Goal: Information Seeking & Learning: Learn about a topic

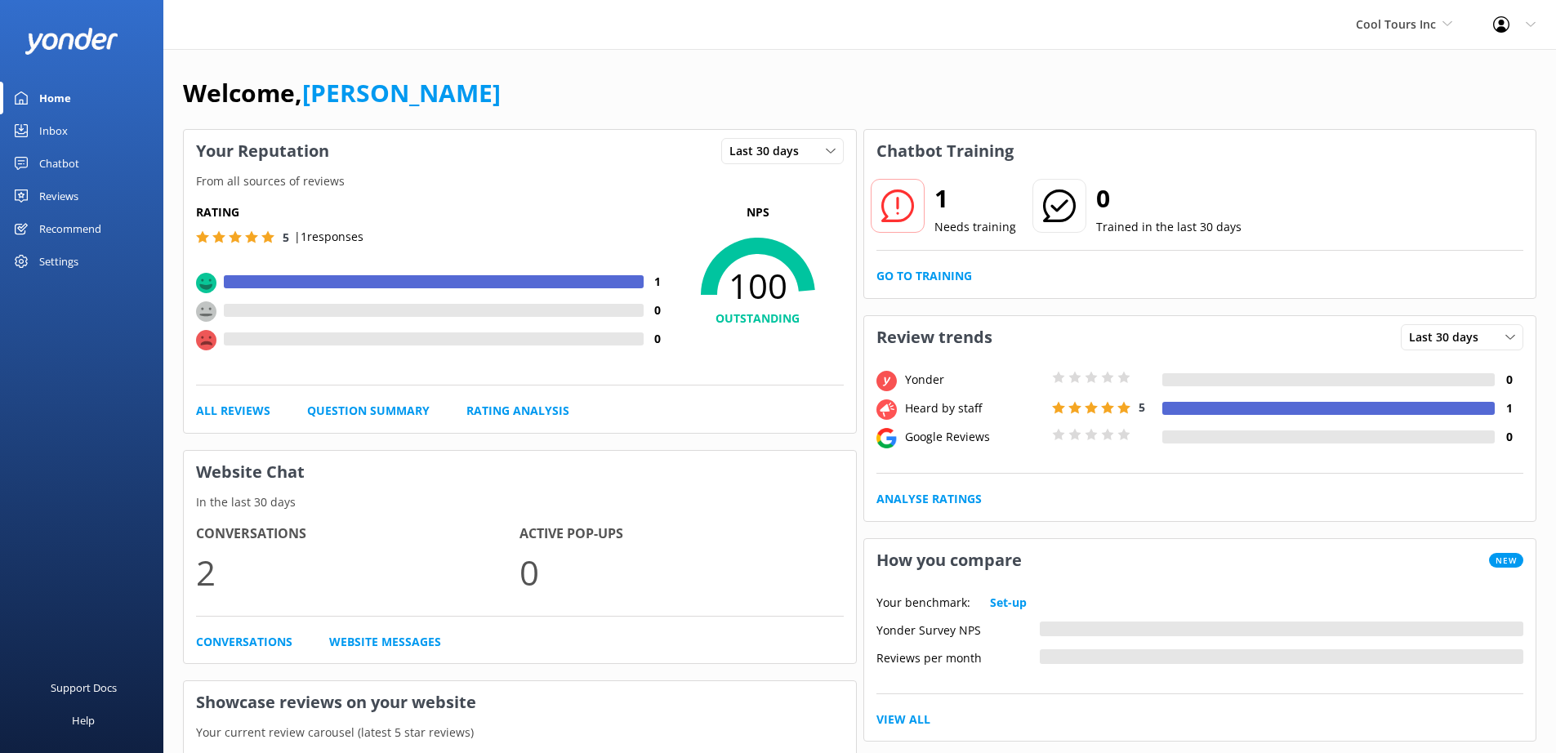
click at [68, 201] on div "Reviews" at bounding box center [58, 196] width 39 height 33
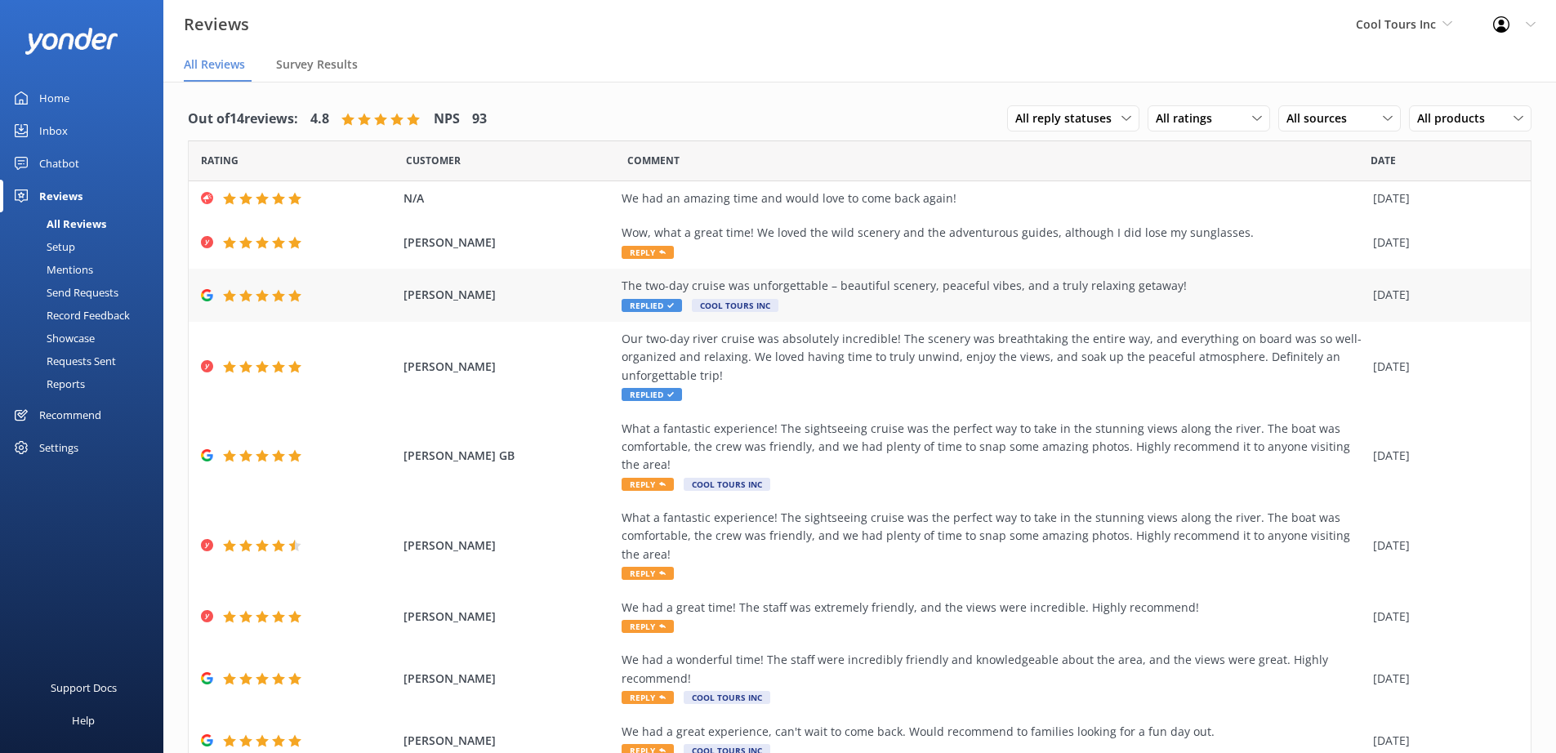
click at [854, 283] on div "The two-day cruise was unforgettable – beautiful scenery, peaceful vibes, and a…" at bounding box center [993, 286] width 743 height 18
